Goal: Task Accomplishment & Management: Manage account settings

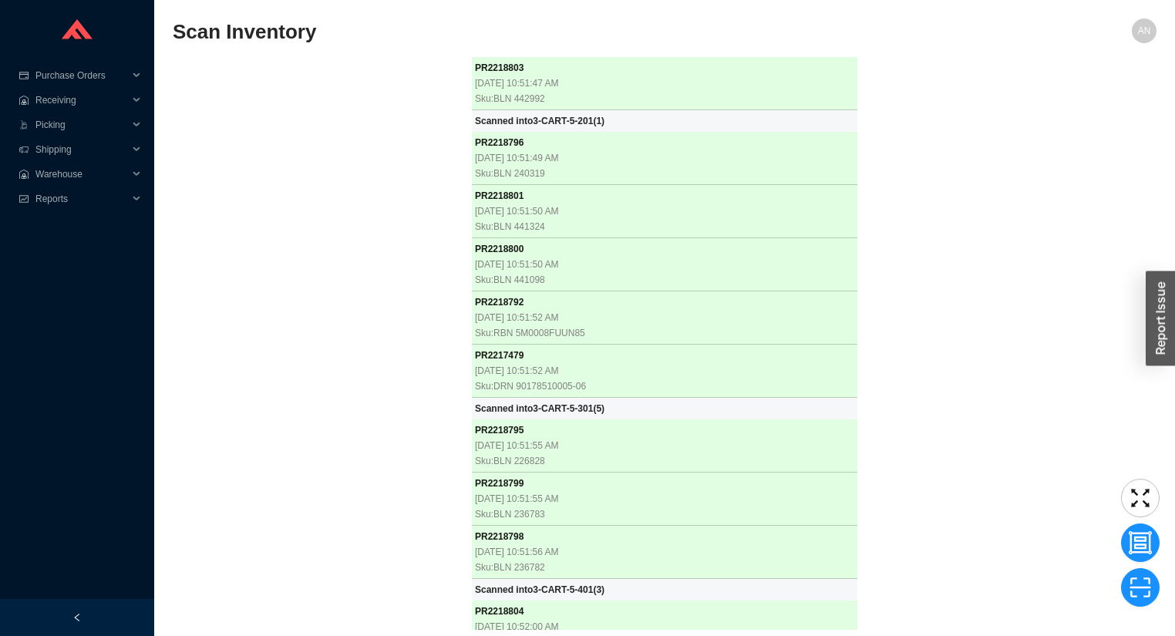
scroll to position [33196, 0]
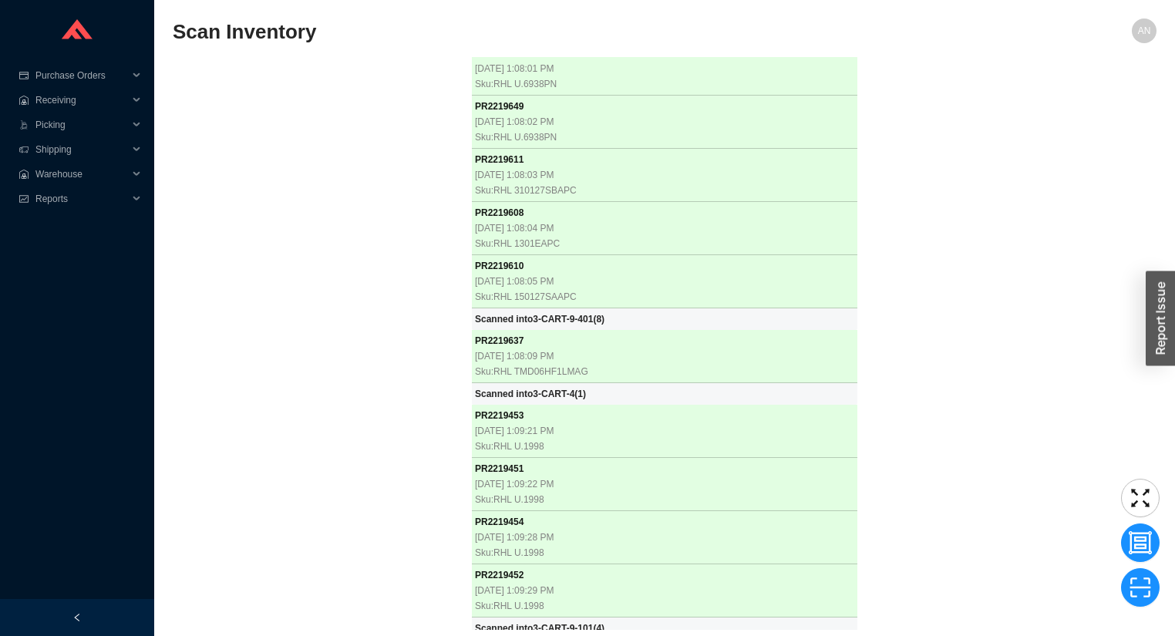
click at [159, 123] on section "Scan Inventory AN PR 2218803 9/16/2025, 10:51:47 AM Sku: BLN 442992 Scanned int…" at bounding box center [664, 318] width 1021 height 636
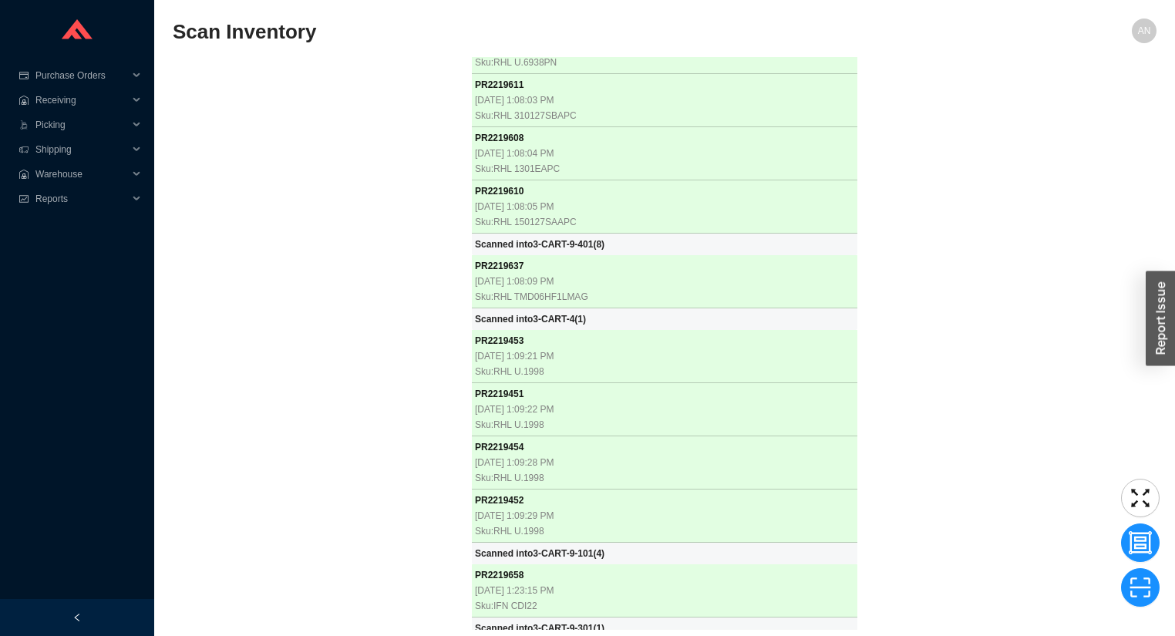
scroll to position [33271, 0]
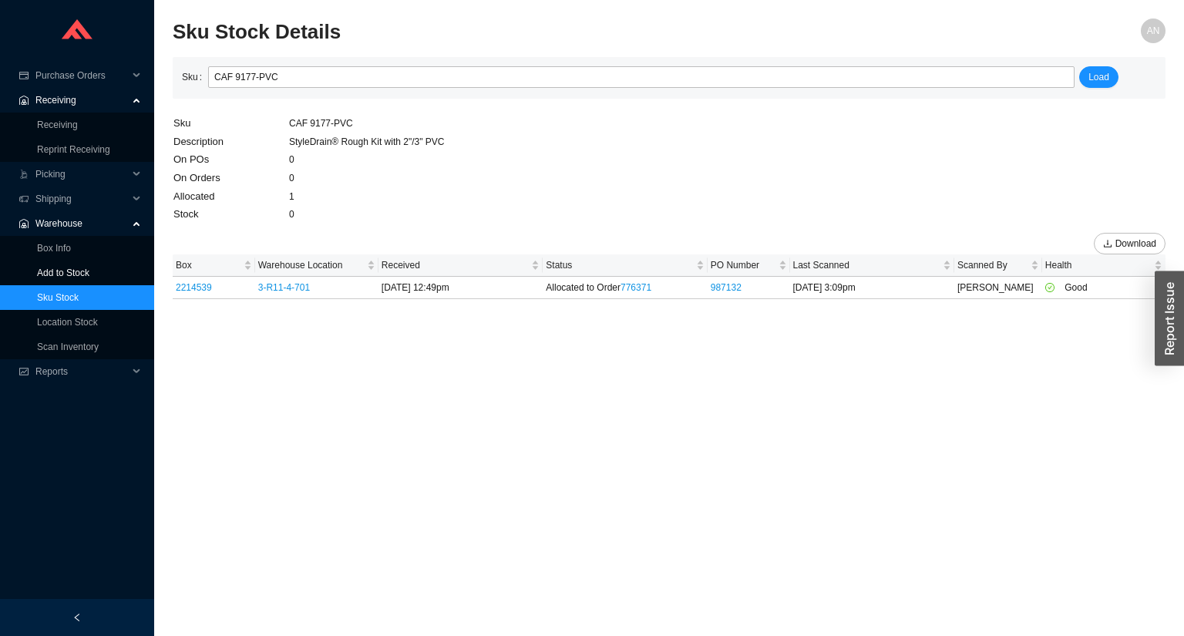
click at [74, 269] on link "Add to Stock" at bounding box center [63, 273] width 52 height 11
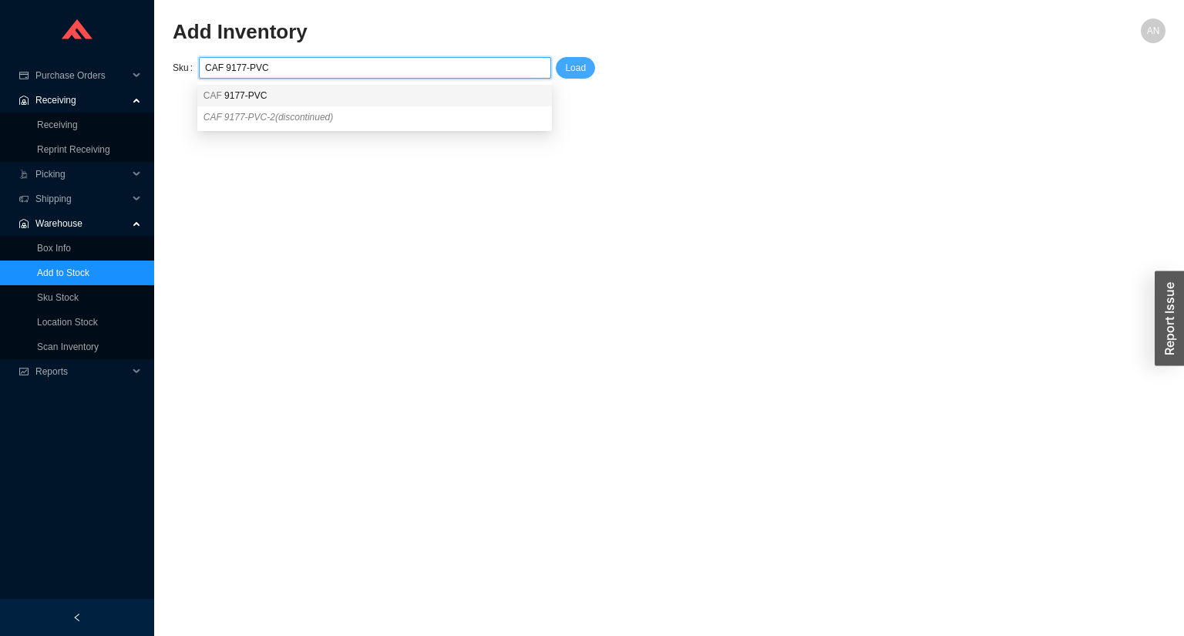
type input "CAF 9177-PVC"
click at [578, 69] on span "Load" at bounding box center [575, 67] width 21 height 15
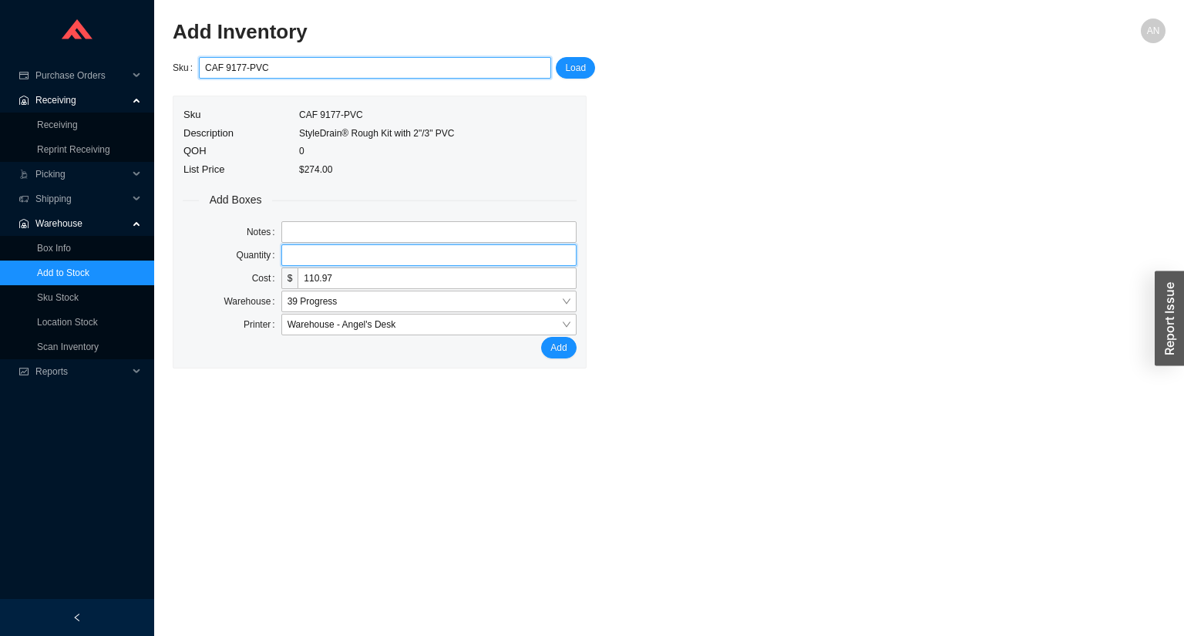
click at [310, 256] on input "tel" at bounding box center [428, 255] width 295 height 22
type input "1"
click at [541, 337] on button "Add" at bounding box center [558, 348] width 35 height 22
